Goal: Information Seeking & Learning: Compare options

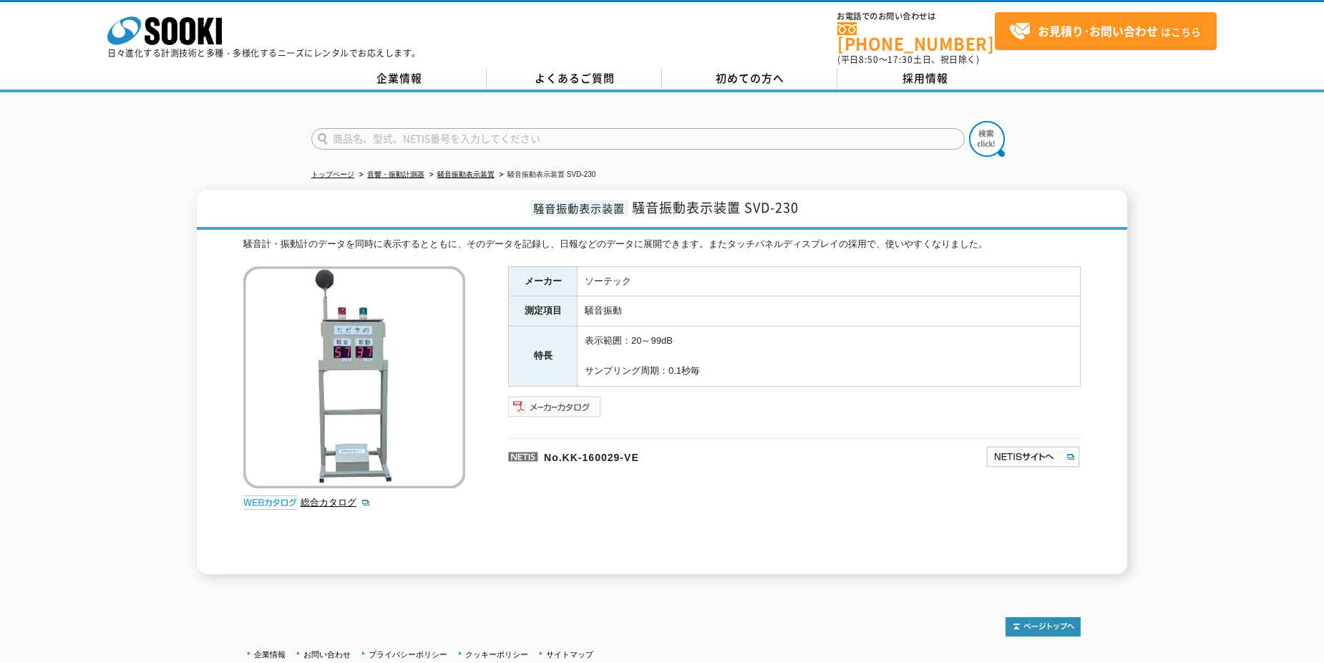
click at [568, 401] on img at bounding box center [555, 406] width 94 height 23
click at [468, 170] on link "騒音振動表示装置" at bounding box center [465, 174] width 57 height 8
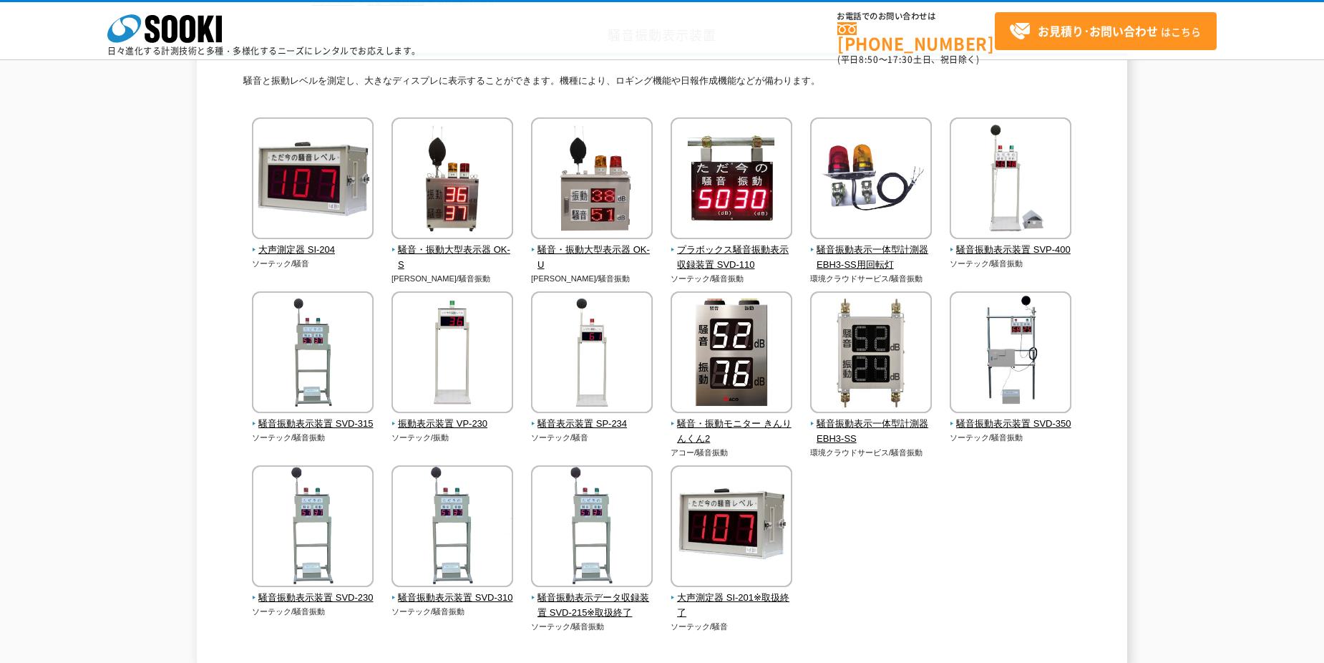
scroll to position [104, 0]
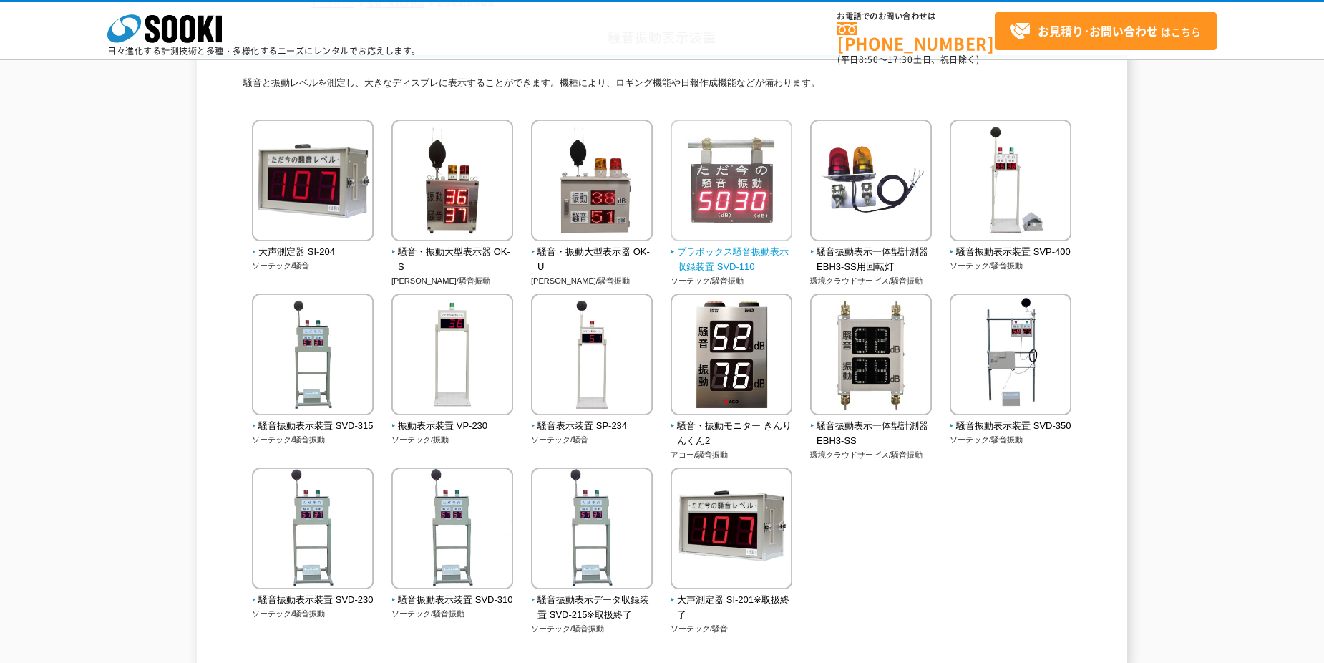
click at [698, 263] on span "プラボックス騒音振動表示収録装置 SVD-110" at bounding box center [732, 260] width 122 height 30
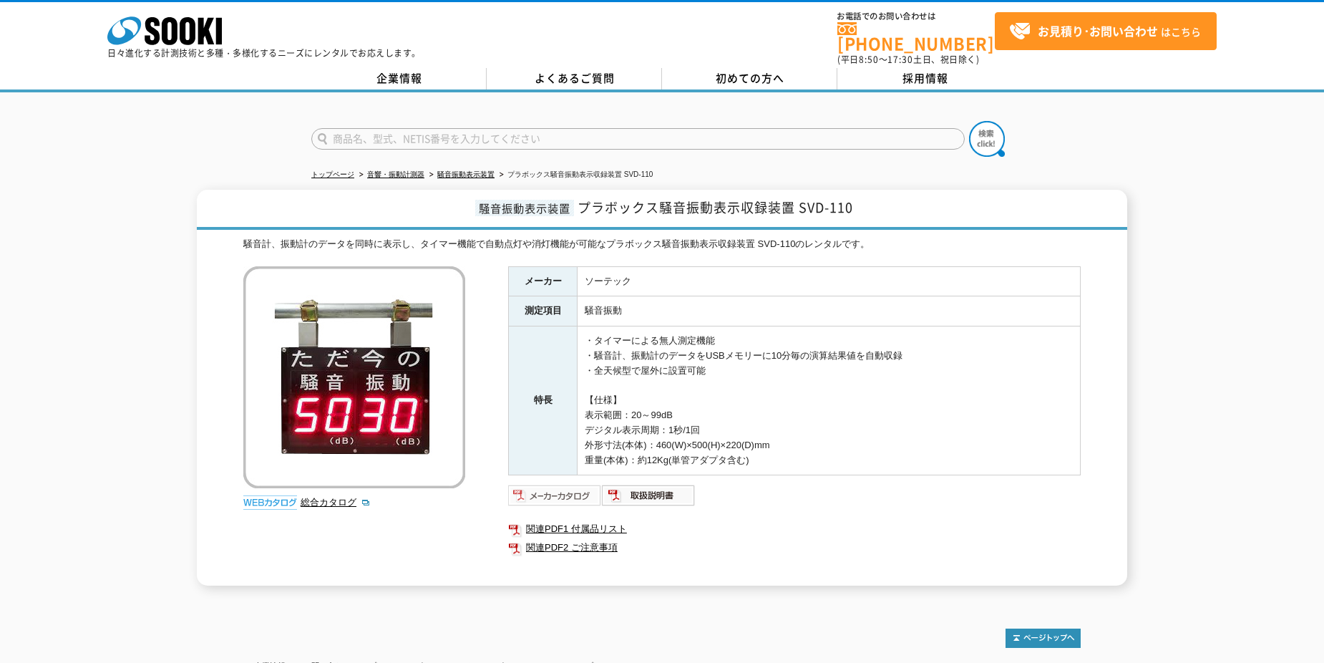
click at [581, 487] on img at bounding box center [555, 495] width 94 height 23
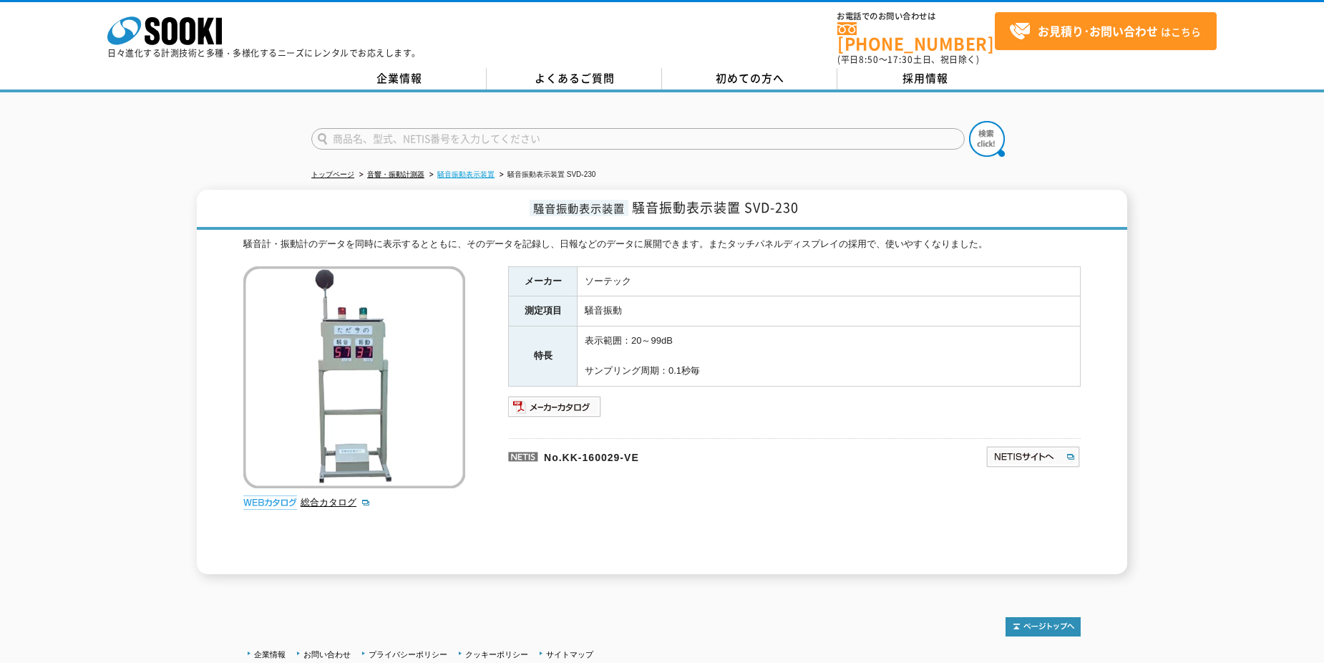
click at [472, 170] on link "騒音振動表示装置" at bounding box center [465, 174] width 57 height 8
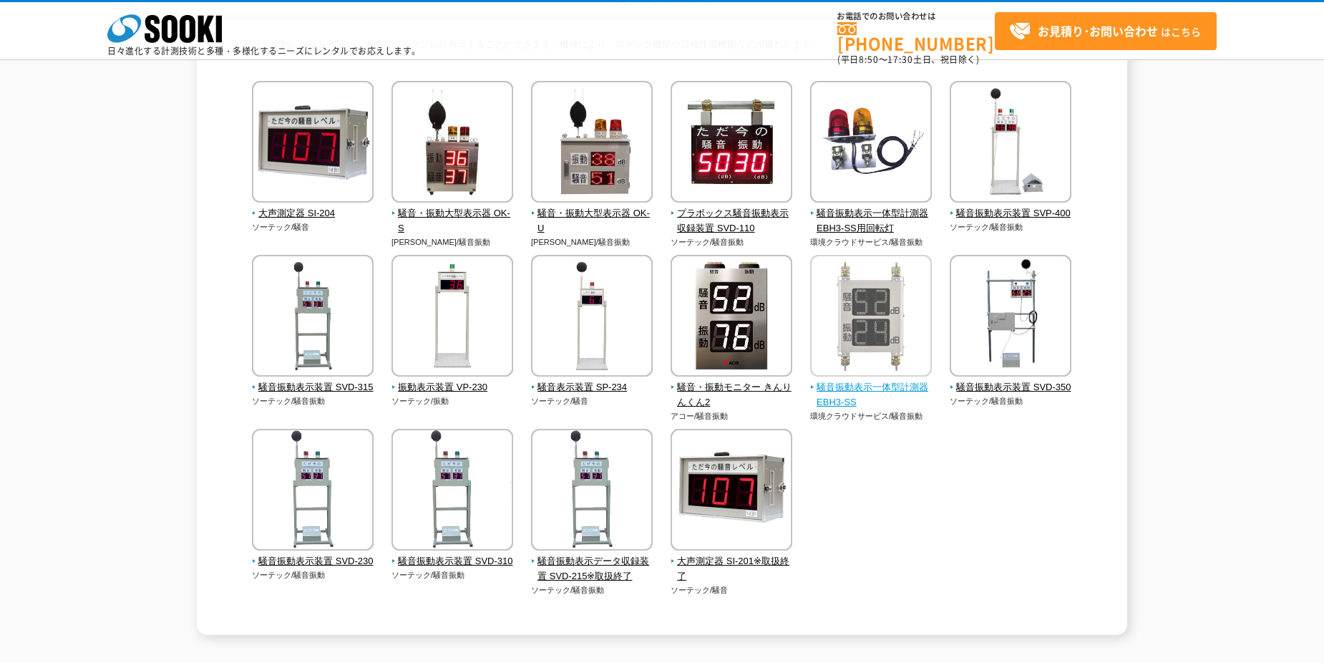
scroll to position [72, 0]
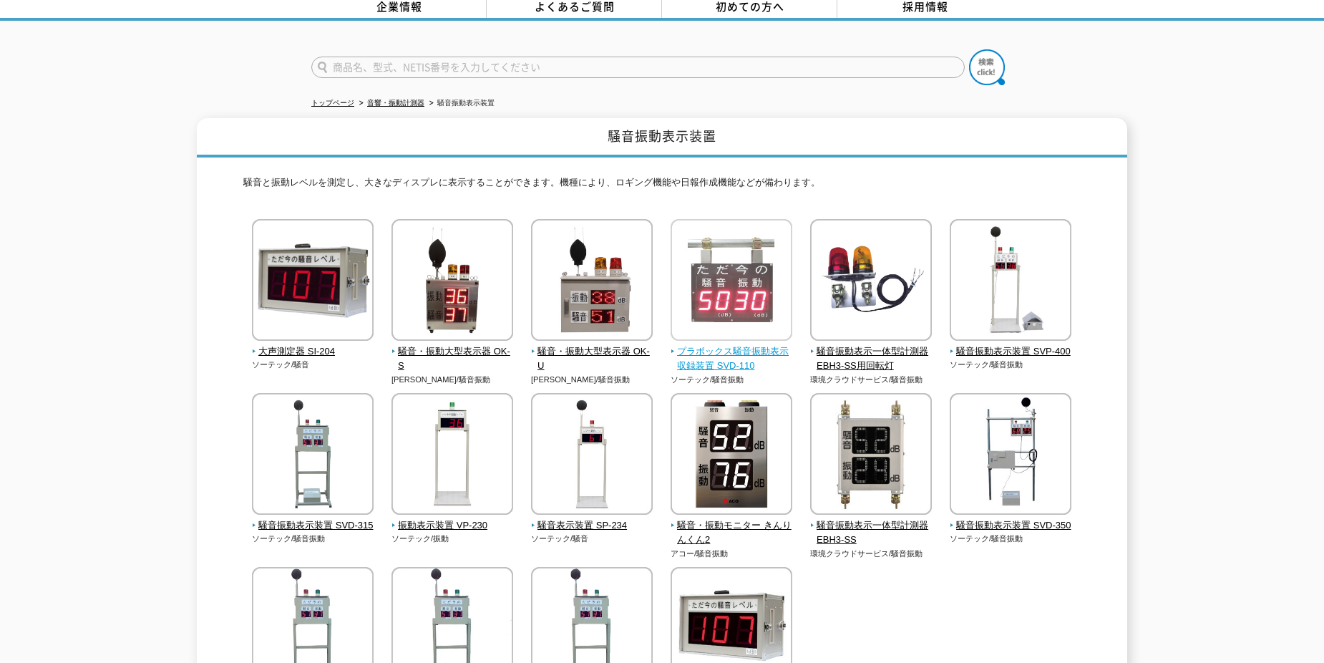
click at [721, 344] on span "プラボックス騒音振動表示収録装置 SVD-110" at bounding box center [732, 359] width 122 height 30
click at [704, 348] on span "プラボックス騒音振動表示収録装置 SVD-110" at bounding box center [732, 359] width 122 height 30
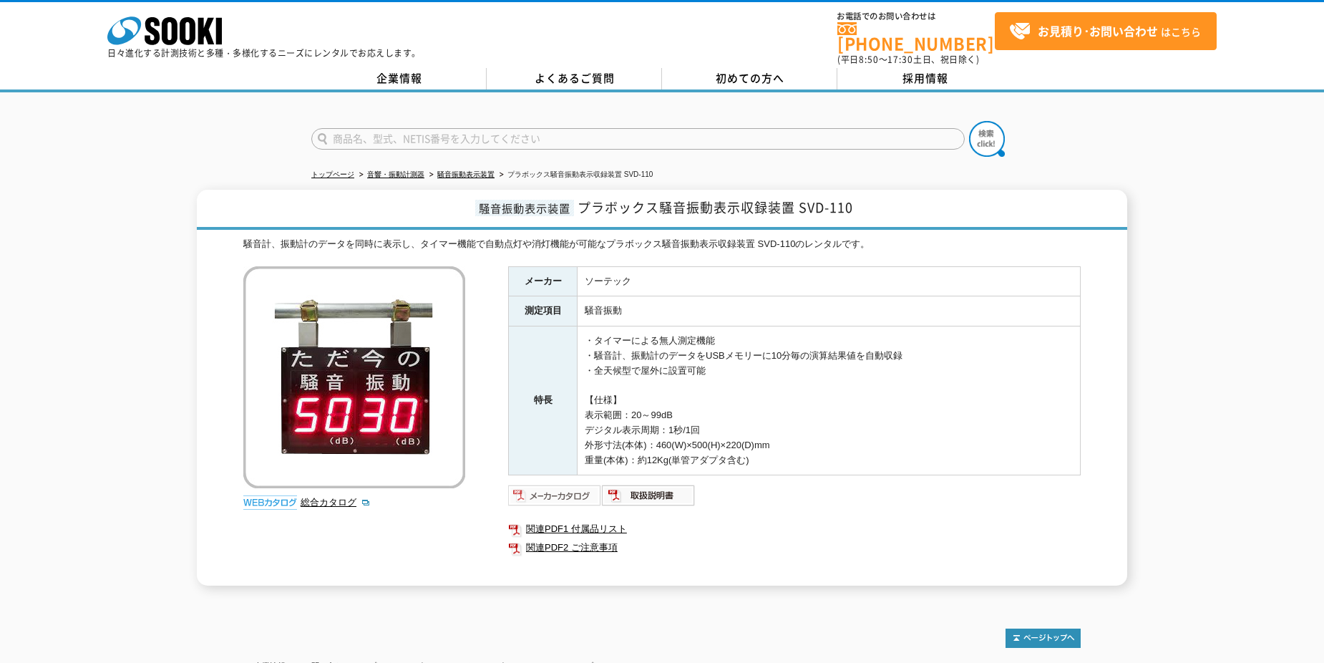
click at [581, 484] on img at bounding box center [555, 495] width 94 height 23
click at [573, 488] on img at bounding box center [555, 495] width 94 height 23
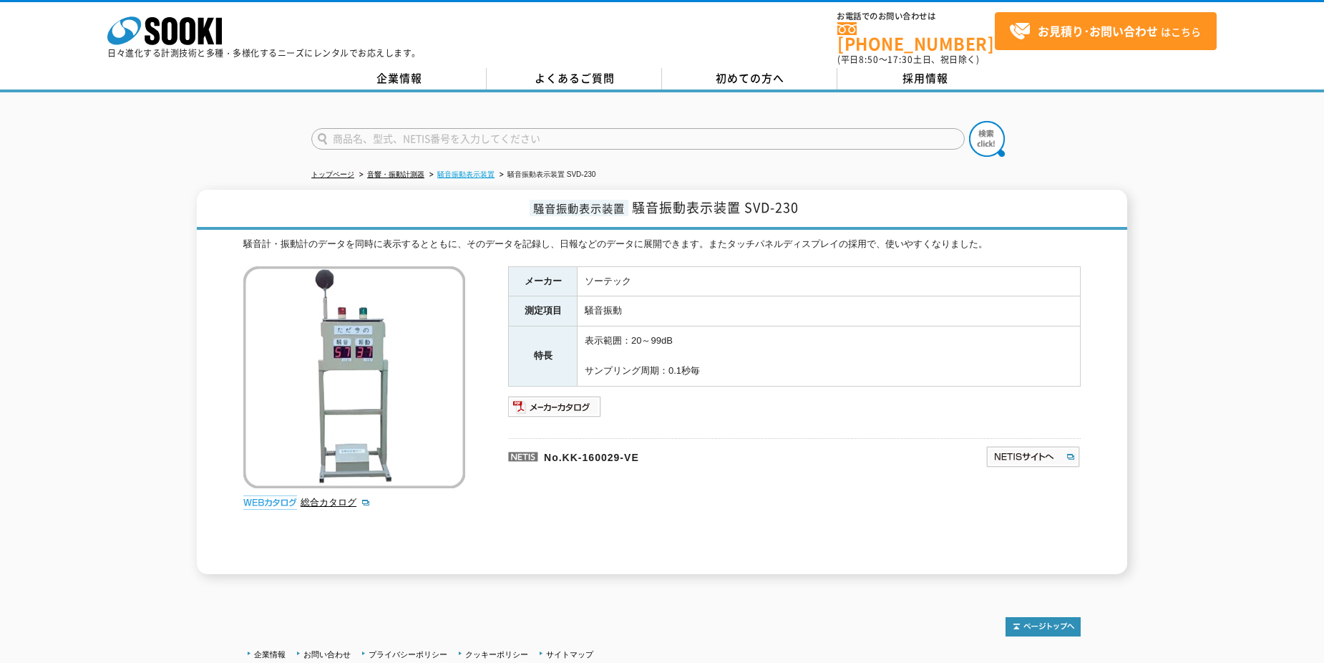
click at [457, 170] on link "騒音振動表示装置" at bounding box center [465, 174] width 57 height 8
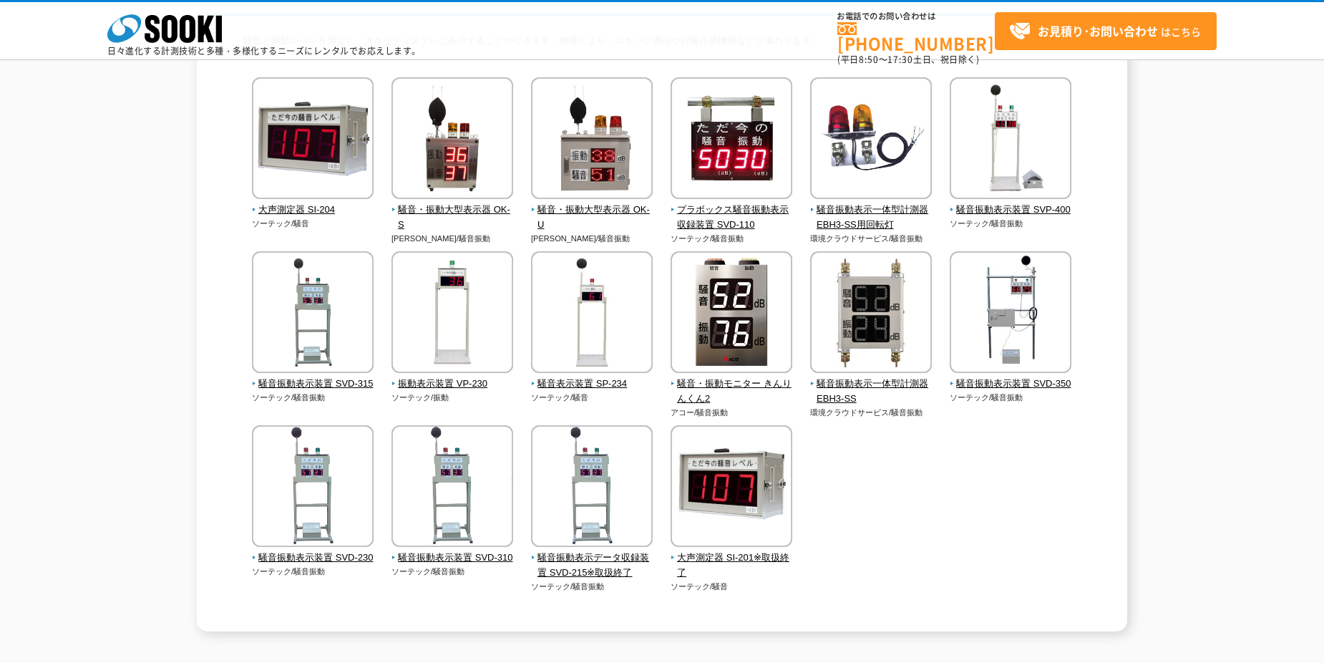
scroll to position [143, 0]
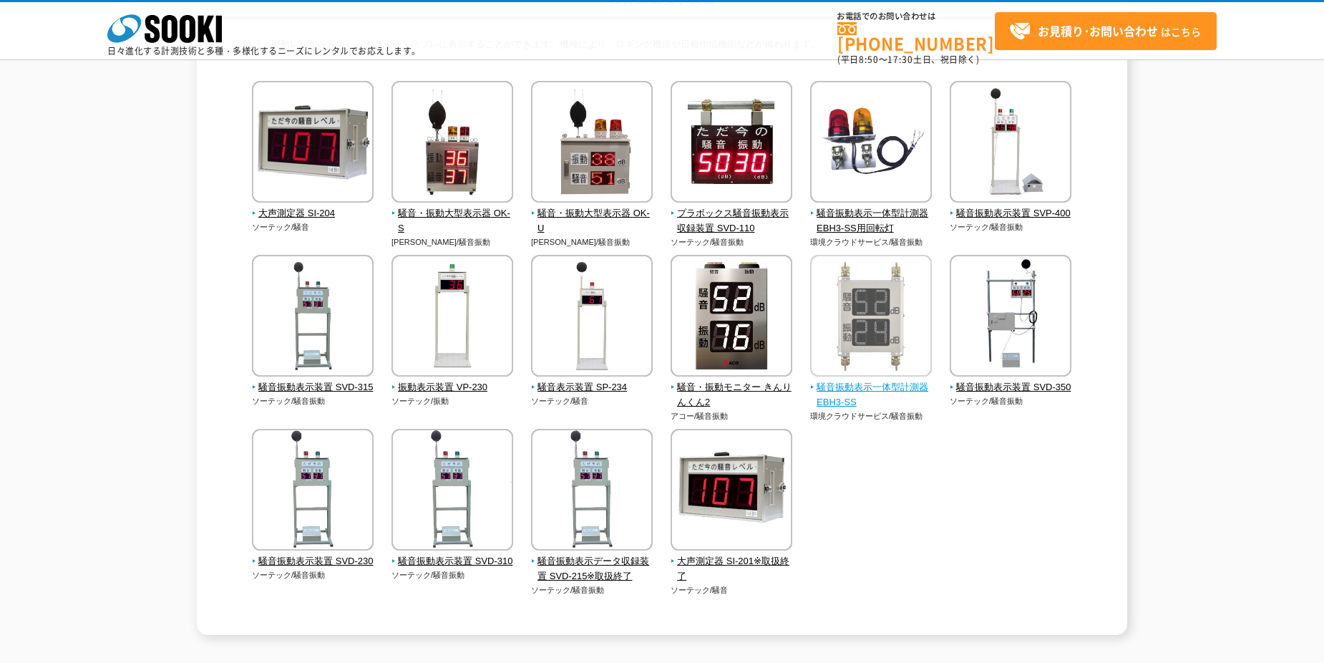
click at [892, 371] on img at bounding box center [871, 317] width 122 height 125
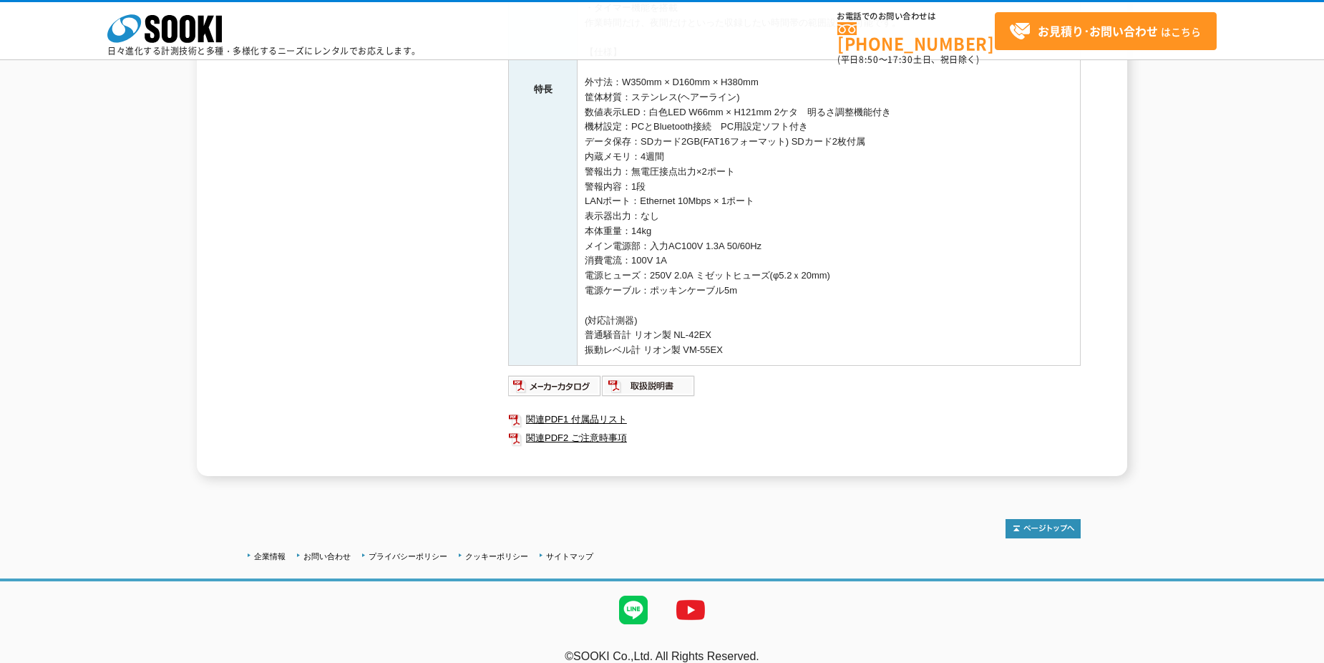
scroll to position [477, 0]
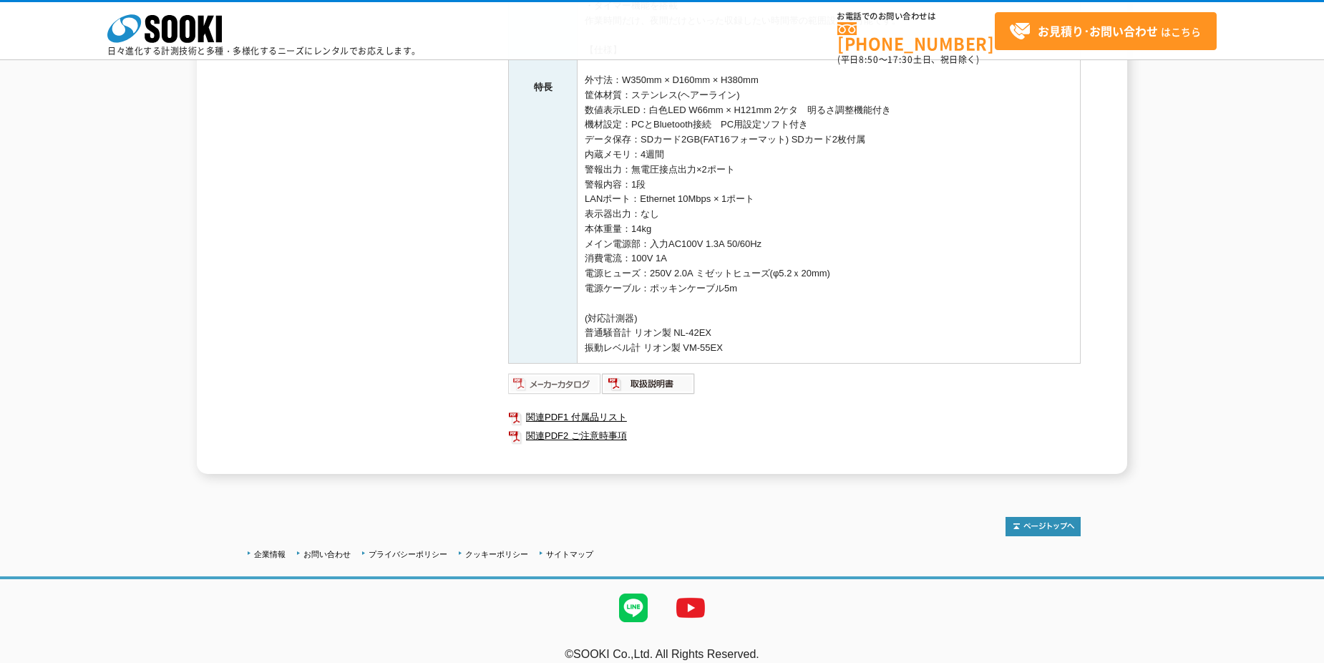
click at [585, 376] on img at bounding box center [555, 383] width 94 height 23
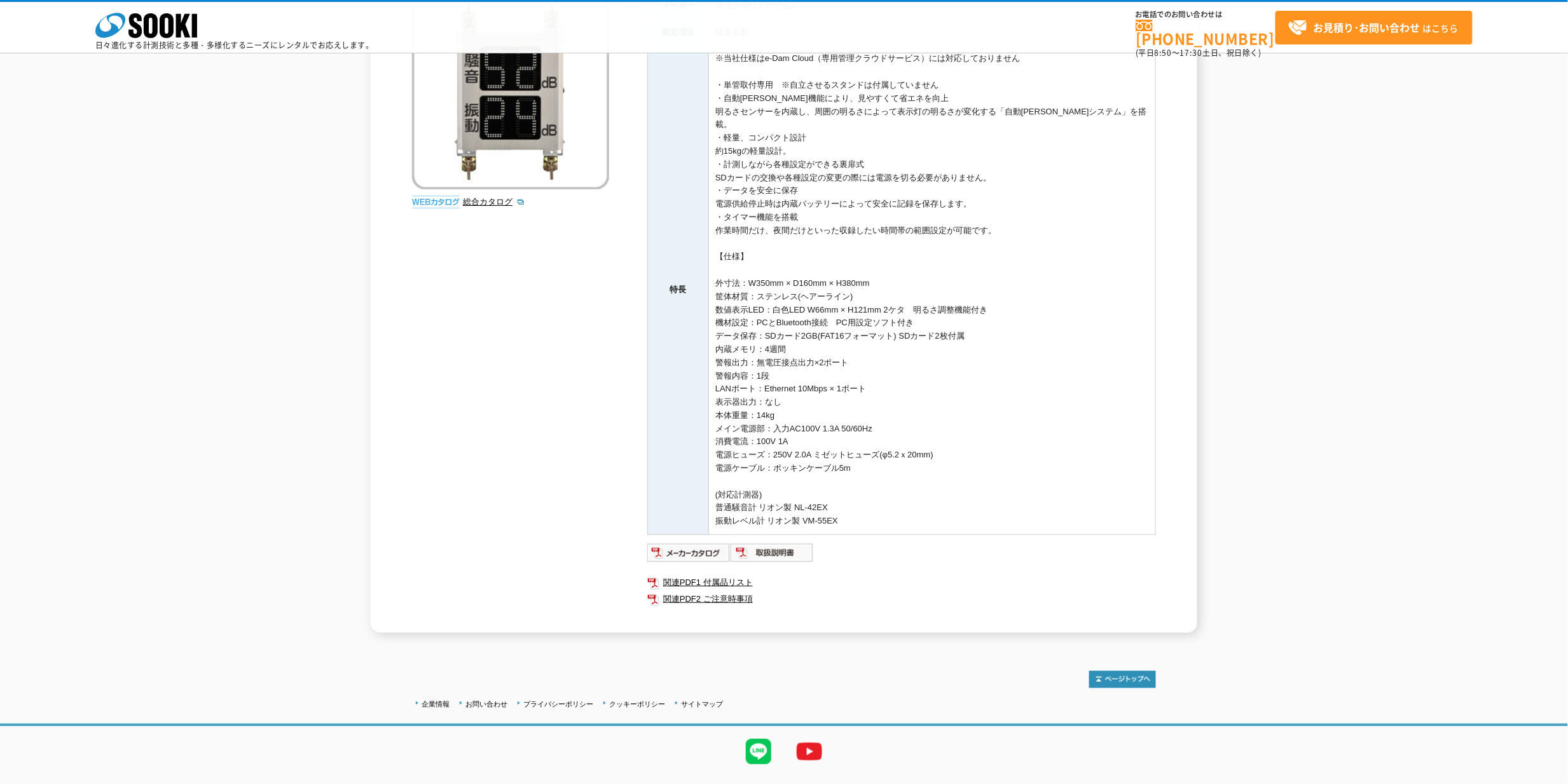
scroll to position [227, 0]
